Goal: Transaction & Acquisition: Purchase product/service

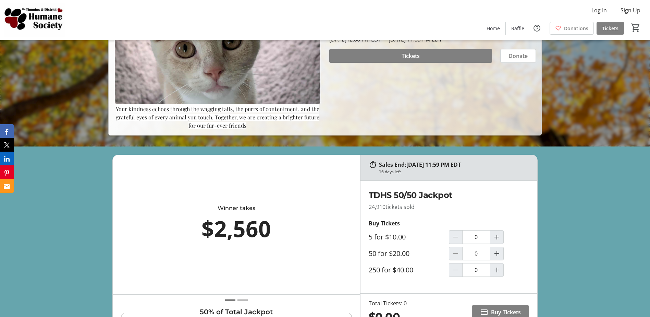
scroll to position [168, 0]
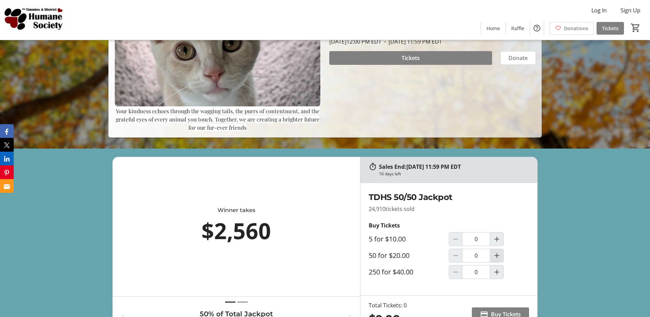
click at [496, 256] on mat-icon "Increment by one" at bounding box center [497, 255] width 8 height 8
type input "1"
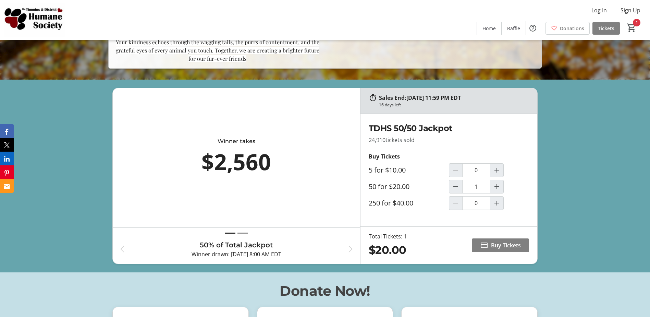
scroll to position [302, 0]
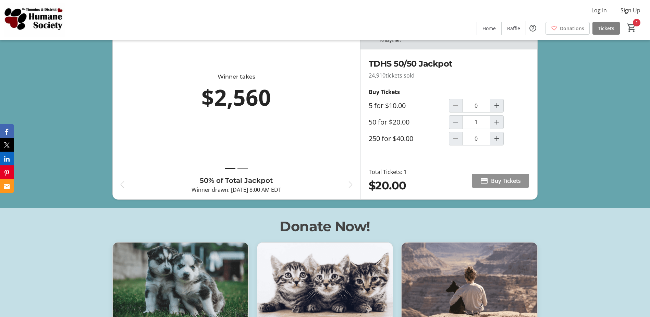
click at [499, 177] on span "Buy Tickets" at bounding box center [506, 181] width 30 height 8
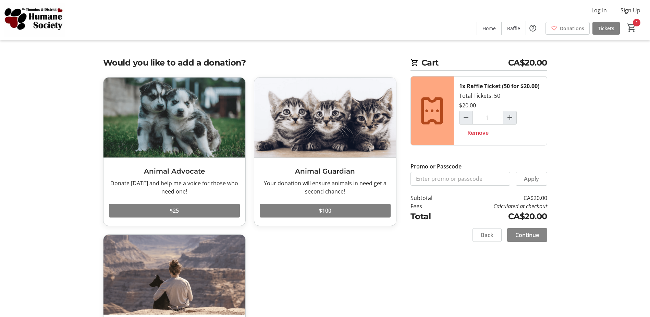
click at [529, 239] on span at bounding box center [527, 235] width 40 height 16
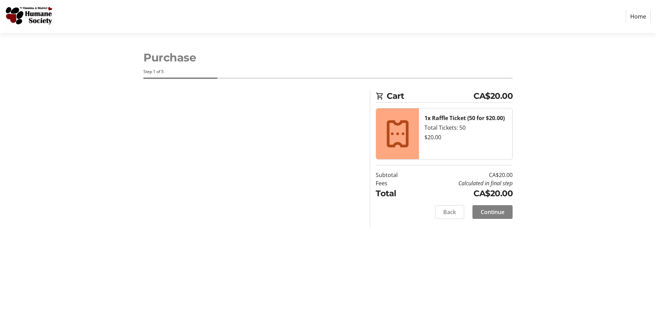
select select "CA"
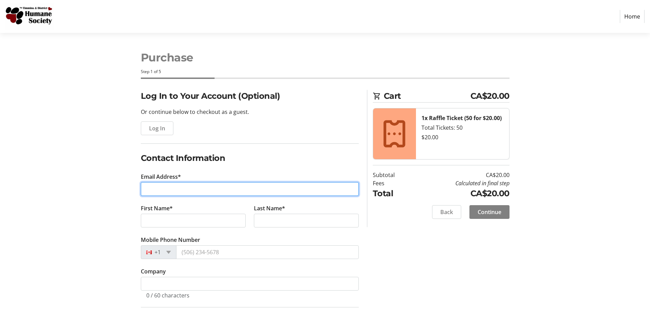
click at [152, 187] on input "Email Address*" at bounding box center [250, 189] width 218 height 14
type input "[EMAIL_ADDRESS][DOMAIN_NAME]"
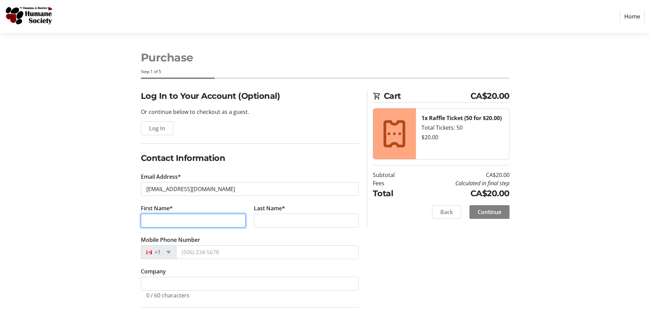
type input "[PERSON_NAME]"
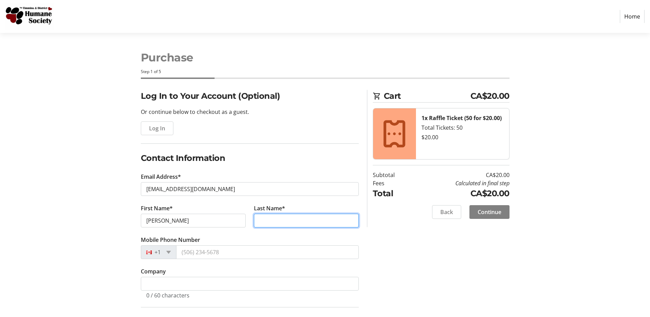
type input "[PERSON_NAME]"
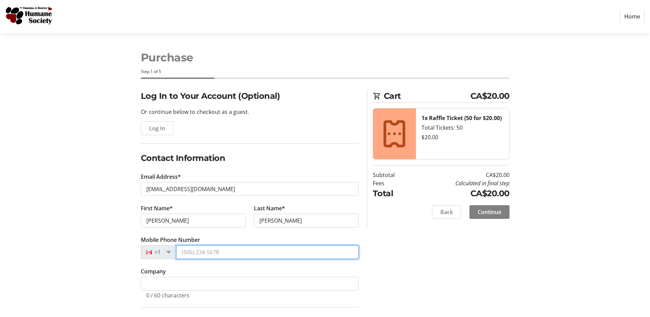
type input "[PHONE_NUMBER]"
type input "[STREET_ADDRESS][PERSON_NAME]"
type input "Sault Ste. [PERSON_NAME]"
select select "ON"
type input "P6C4B4"
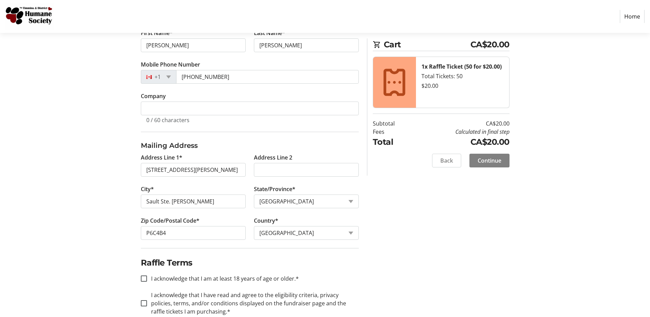
scroll to position [190, 0]
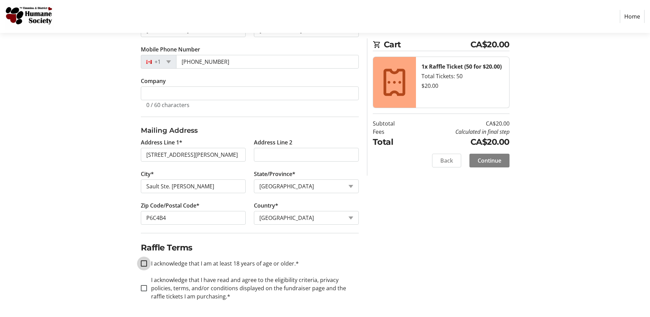
click at [144, 263] on input "I acknowledge that I am at least 18 years of age or older.*" at bounding box center [144, 263] width 6 height 6
checkbox input "true"
click at [144, 290] on input "I acknowledge that I have read and agree to the eligibility criteria, privacy p…" at bounding box center [144, 288] width 6 height 6
checkbox input "true"
click at [493, 160] on span "Continue" at bounding box center [490, 160] width 24 height 8
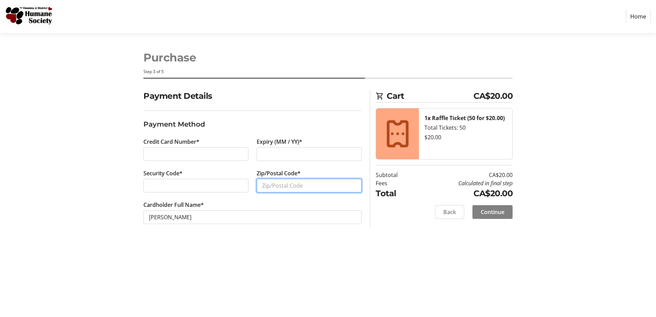
click at [270, 185] on input "Zip/Postal Code*" at bounding box center [308, 186] width 105 height 14
type input "p6c4b4"
click at [491, 213] on span "Continue" at bounding box center [492, 212] width 24 height 8
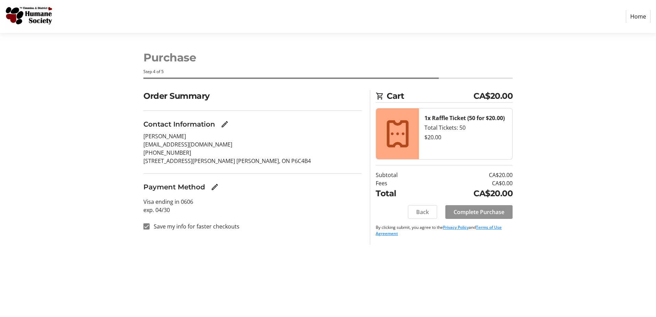
click at [478, 210] on span "Complete Purchase" at bounding box center [478, 212] width 51 height 8
